Goal: Task Accomplishment & Management: Use online tool/utility

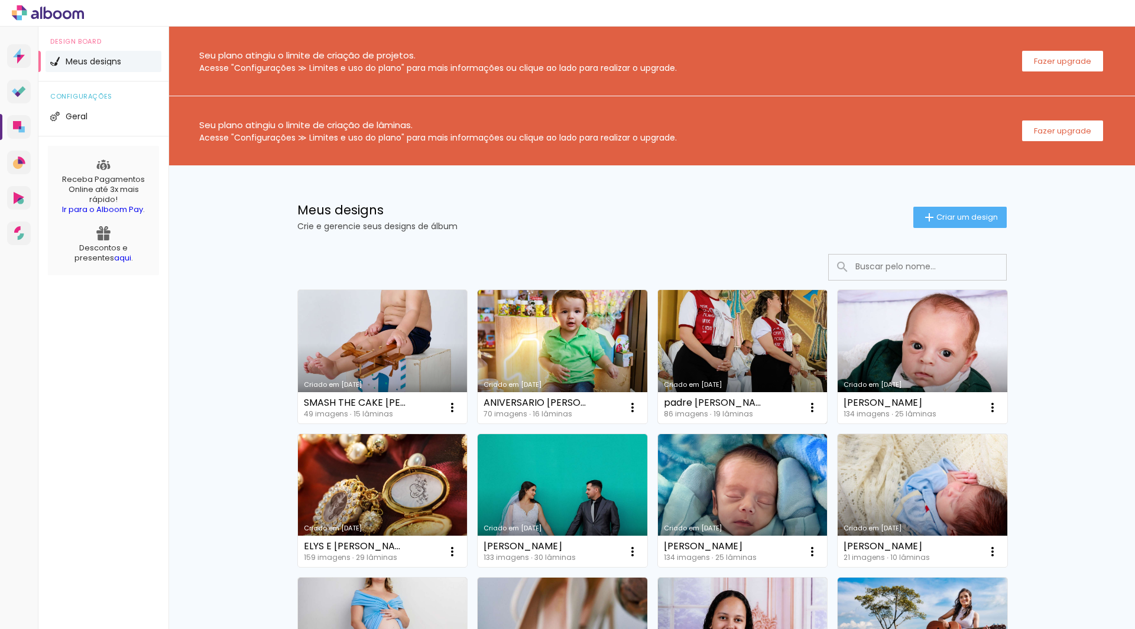
click at [747, 358] on link "Criado em [DATE]" at bounding box center [743, 357] width 170 height 134
